Goal: Navigation & Orientation: Find specific page/section

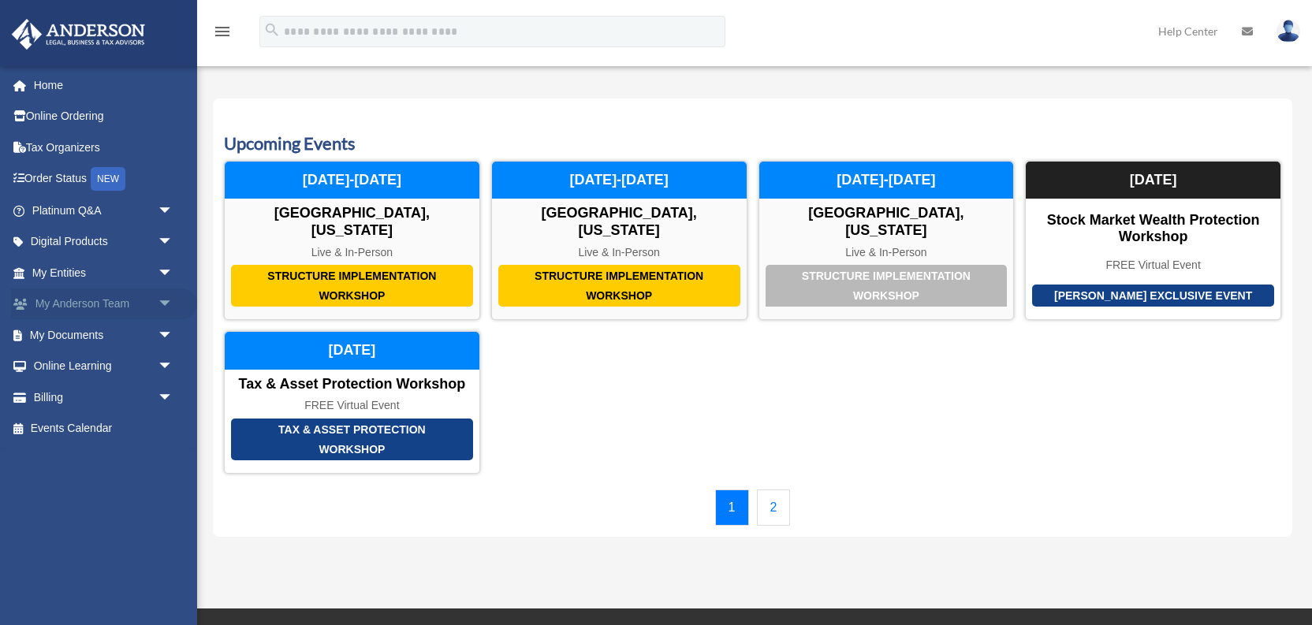
click at [103, 301] on link "My [PERSON_NAME] Team arrow_drop_down" at bounding box center [104, 305] width 186 height 32
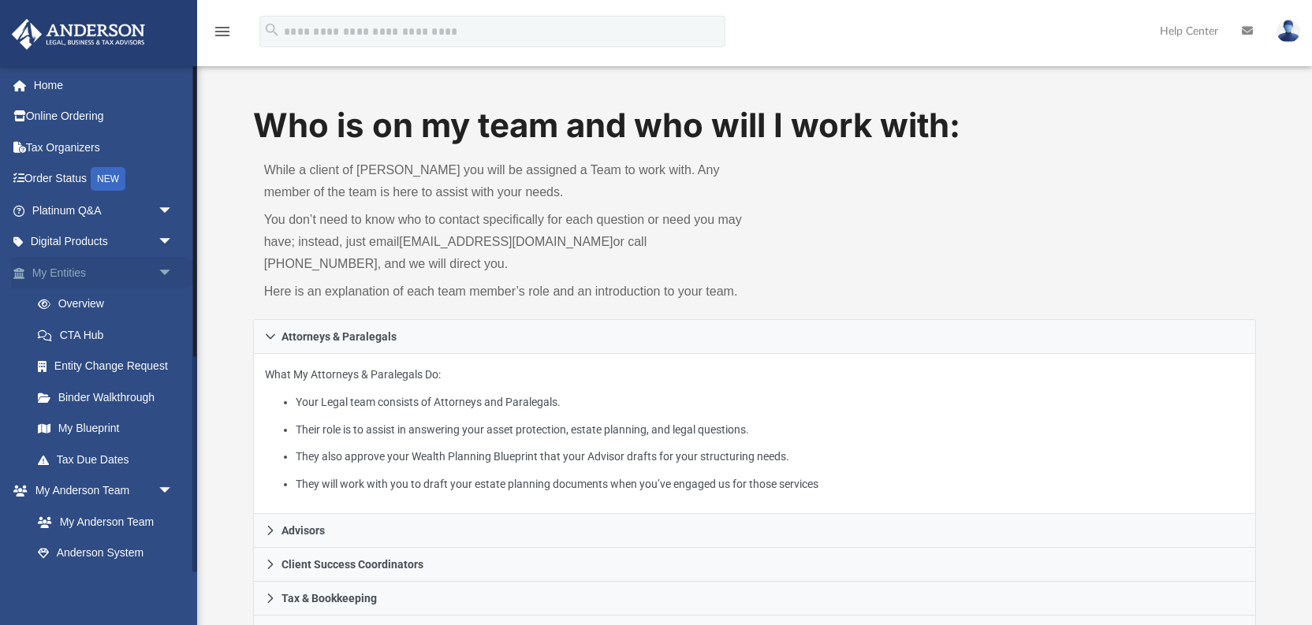
click at [162, 272] on span "arrow_drop_down" at bounding box center [174, 273] width 32 height 32
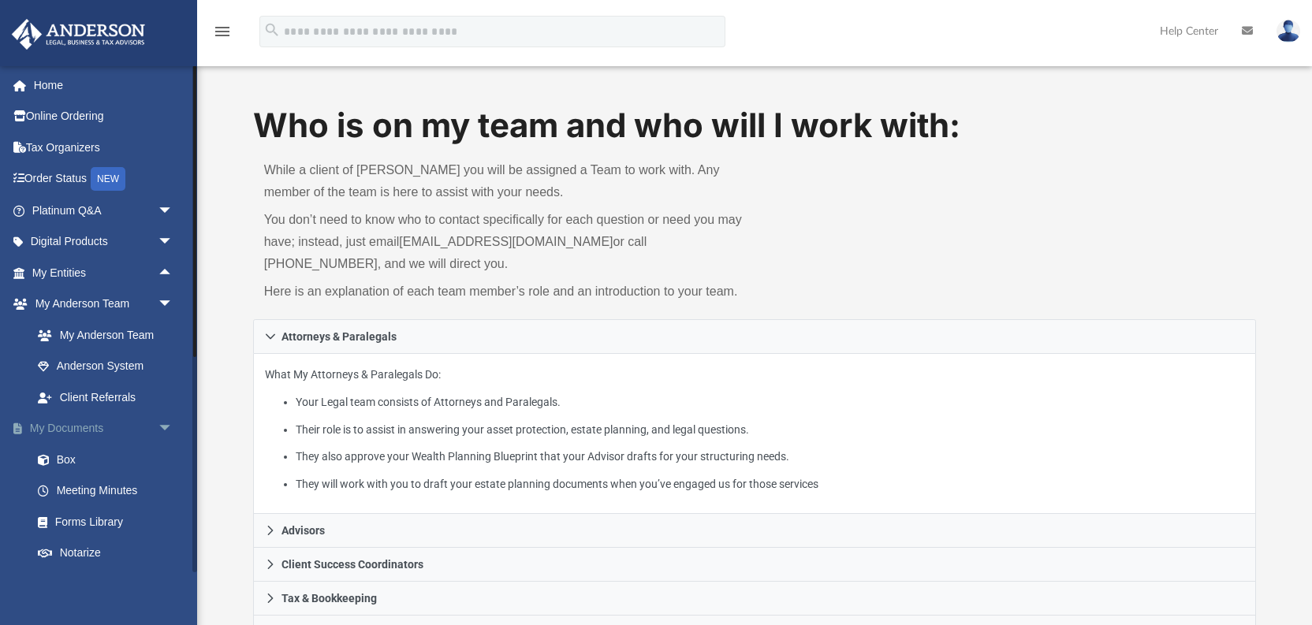
click at [100, 426] on link "My Documents arrow_drop_down" at bounding box center [104, 429] width 186 height 32
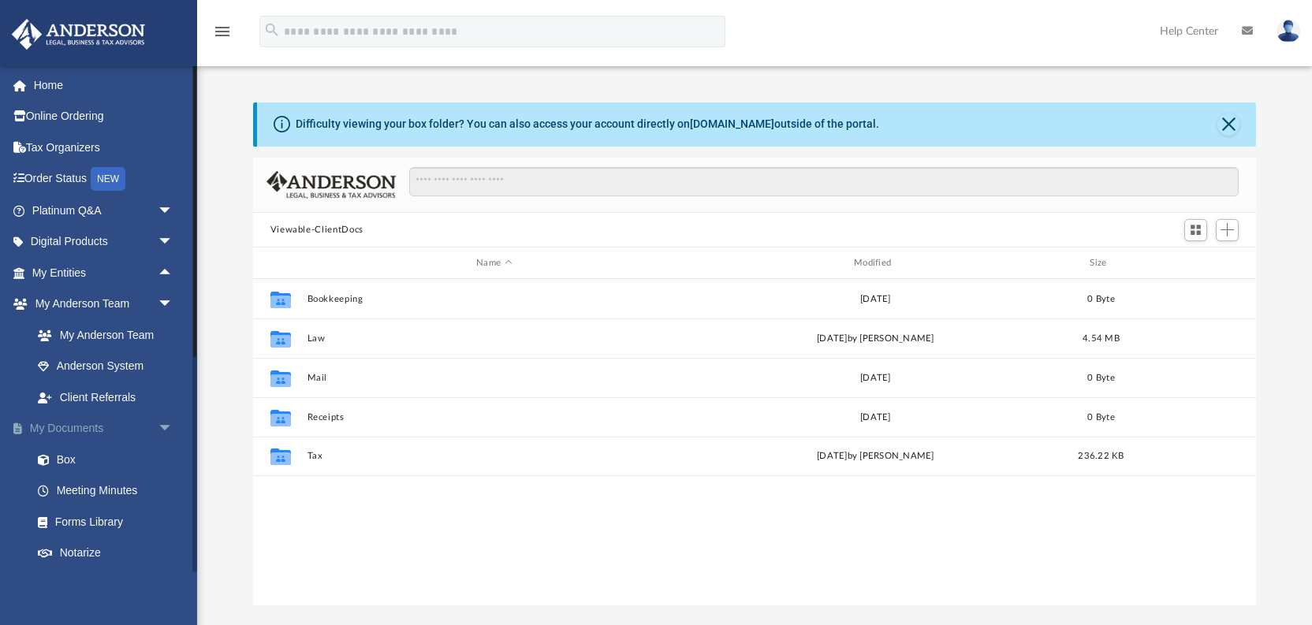
scroll to position [358, 1003]
click at [56, 268] on link "My Entities arrow_drop_up" at bounding box center [104, 273] width 186 height 32
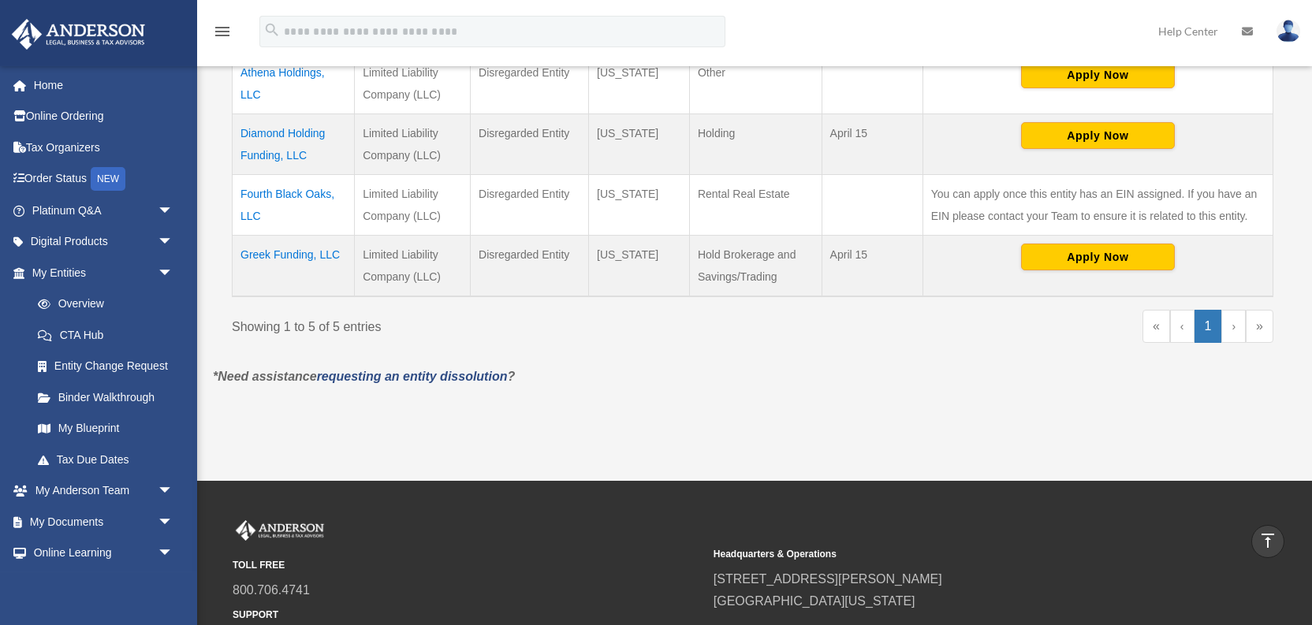
scroll to position [420, 0]
